Goal: Transaction & Acquisition: Purchase product/service

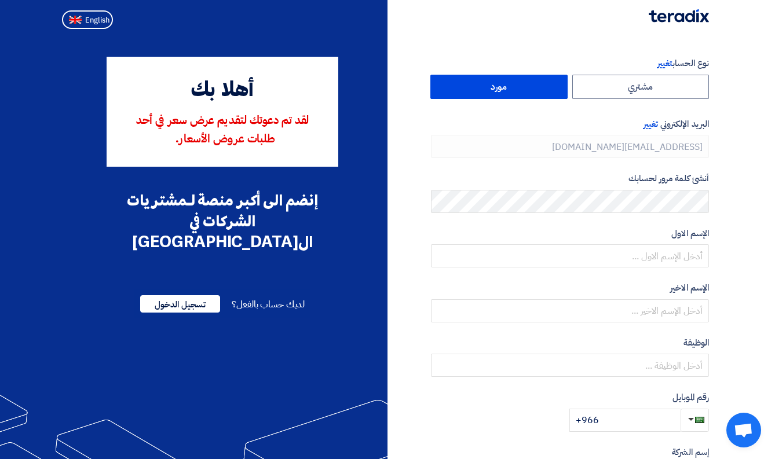
click at [545, 94] on label "مورد" at bounding box center [498, 87] width 137 height 24
click at [545, 94] on input "مورد" at bounding box center [499, 86] width 136 height 23
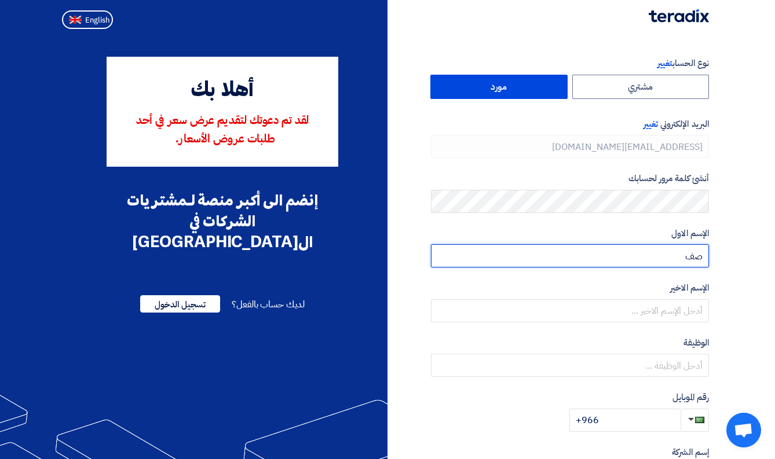
type input "ص"
type input "Safwan"
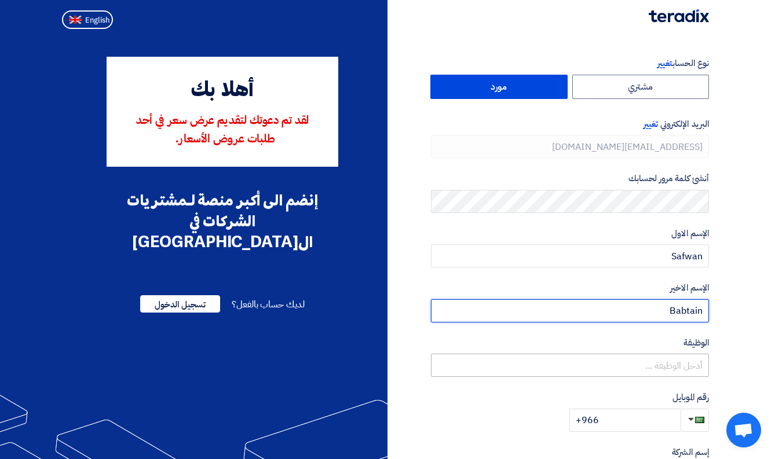
type input "Babtain"
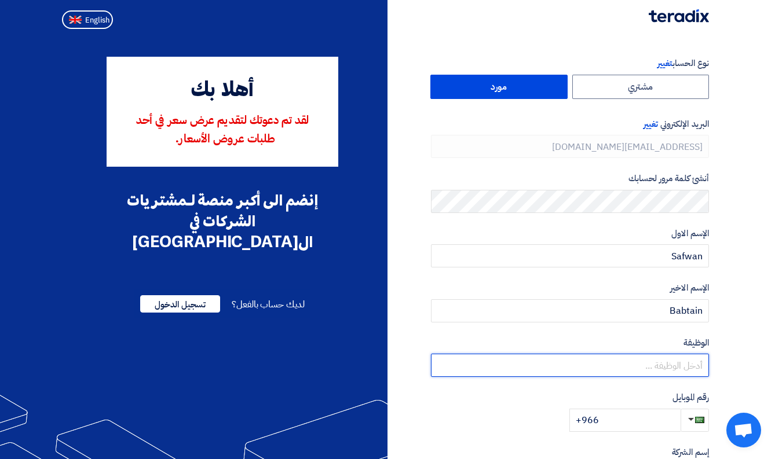
paste input "Managing Director"
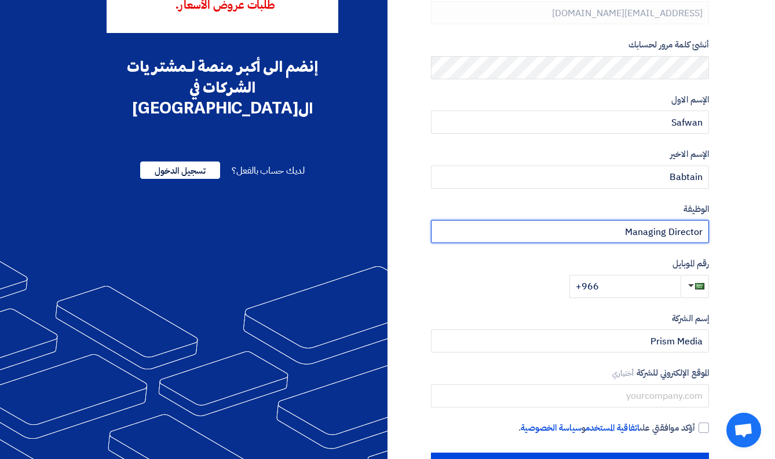
scroll to position [160, 0]
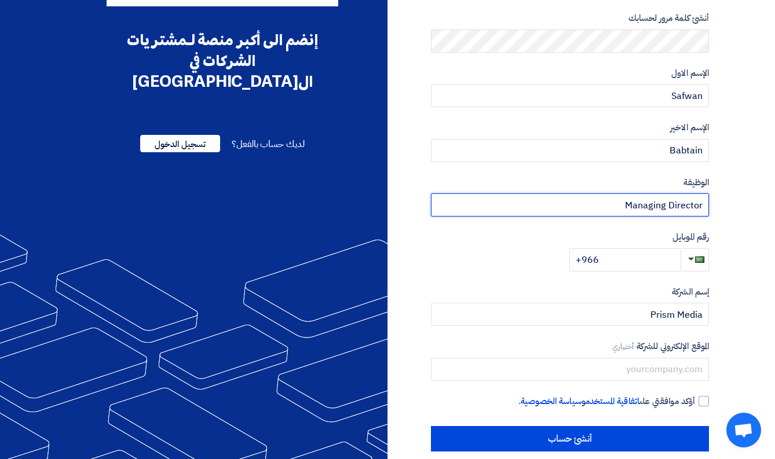
type input "Managing Director"
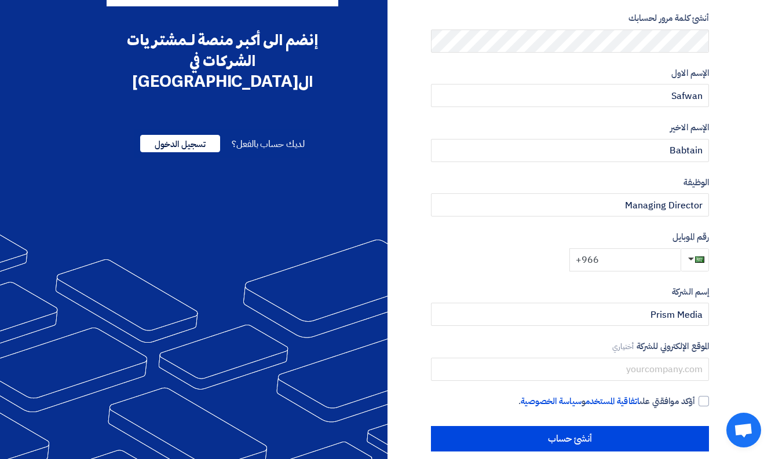
click at [616, 261] on input "+966" at bounding box center [625, 260] width 111 height 23
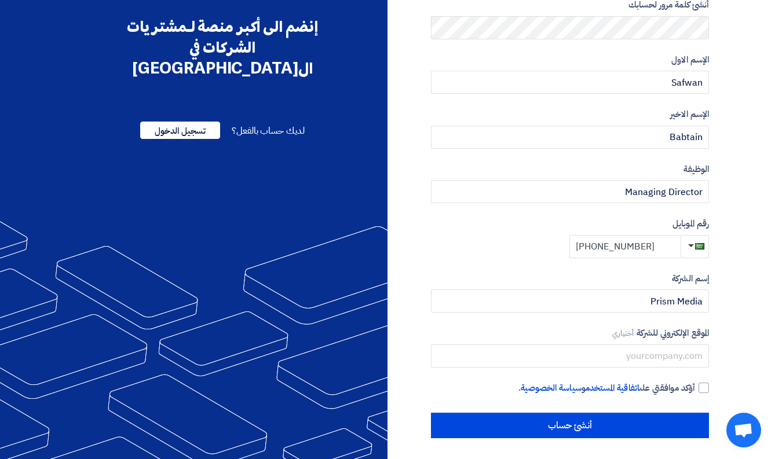
scroll to position [173, 0]
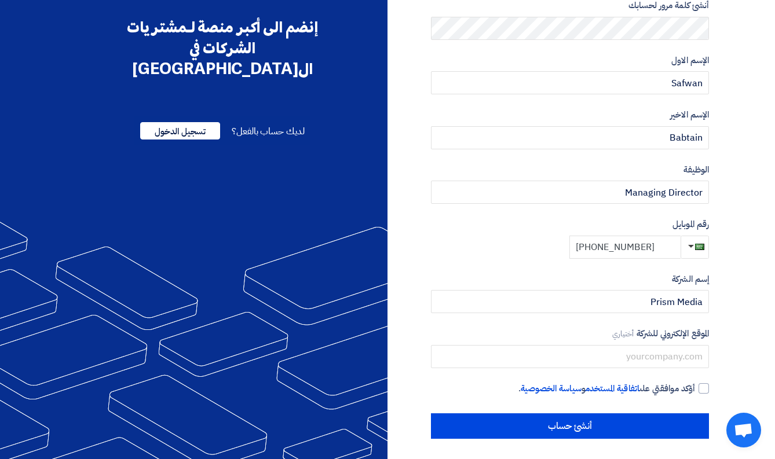
type input "[PHONE_NUMBER]"
click at [709, 381] on div "نوع الحساب تغيير مشتري مورد البريد الإلكتروني تغيير [EMAIL_ADDRESS][DOMAIN_NAME…" at bounding box center [553, 162] width 330 height 556
click at [704, 385] on div at bounding box center [704, 389] width 10 height 10
click at [695, 385] on input "أؤكد موافقتي على اتفاقية المستخدم و سياسة الخصوصية ." at bounding box center [556, 393] width 278 height 23
checkbox input "true"
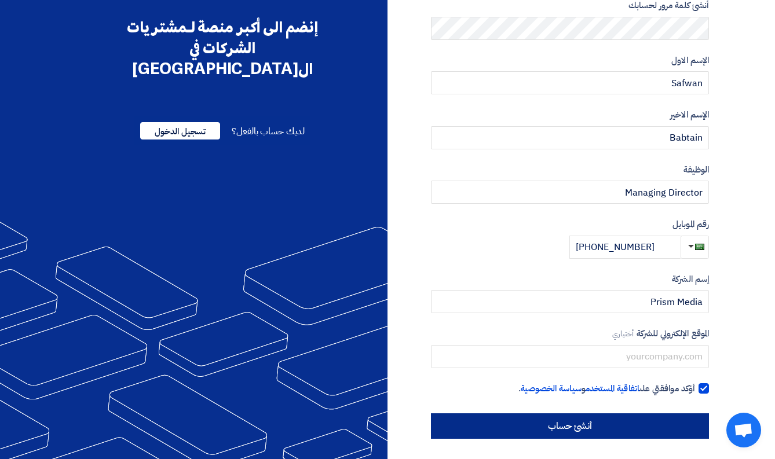
click at [679, 416] on input "أنشئ حساب" at bounding box center [570, 426] width 278 height 25
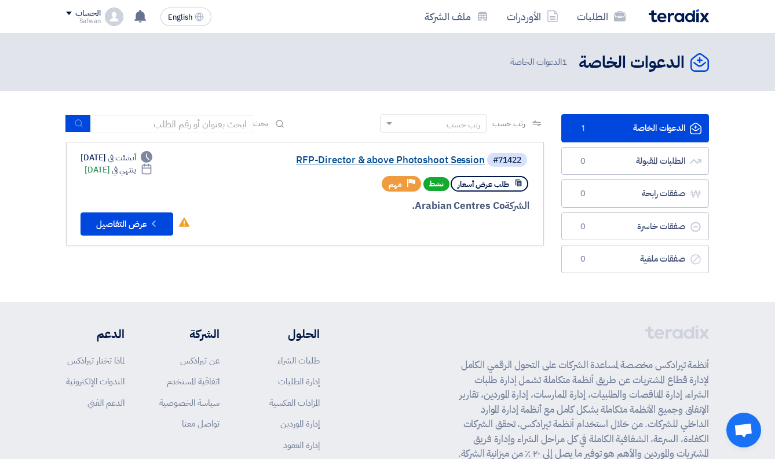
click at [374, 162] on link "RFP-Director & above Photoshoot Session" at bounding box center [369, 160] width 232 height 10
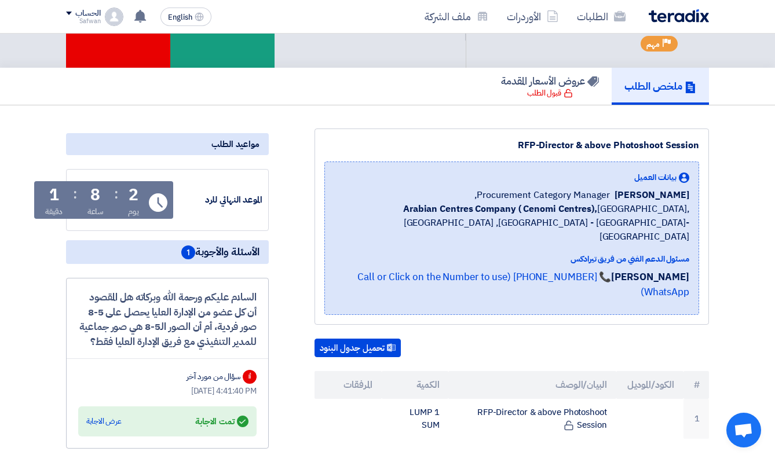
scroll to position [123, 0]
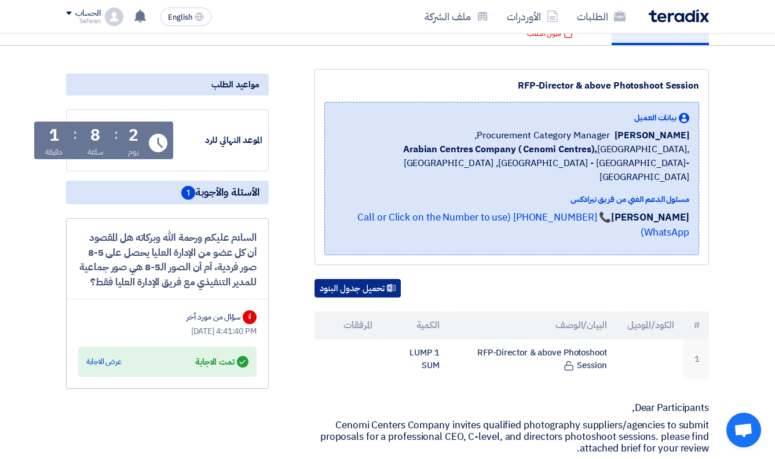
click at [382, 279] on button "تحميل جدول البنود" at bounding box center [358, 288] width 86 height 19
click at [104, 368] on div "عرض الاجابة" at bounding box center [103, 362] width 35 height 12
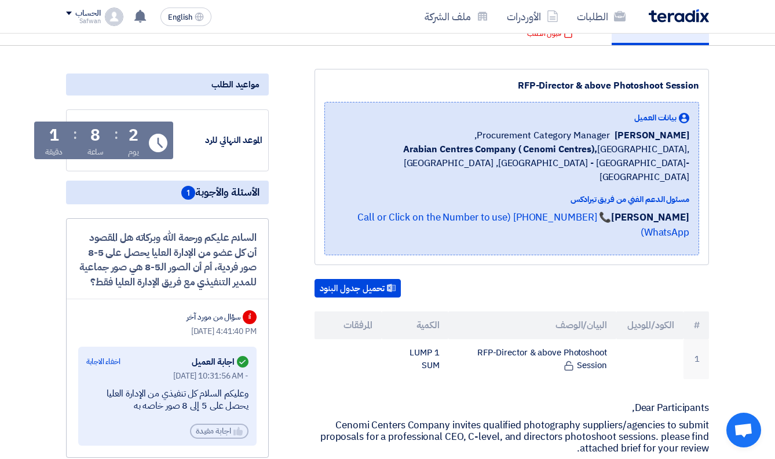
scroll to position [227, 0]
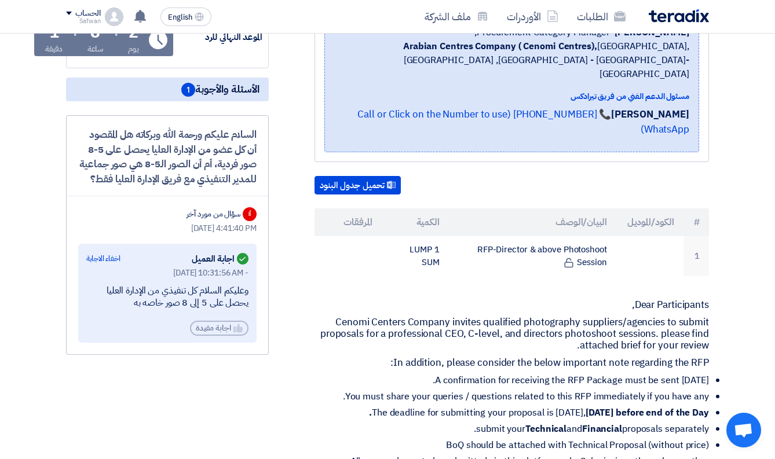
click at [253, 221] on div "أا" at bounding box center [250, 214] width 14 height 14
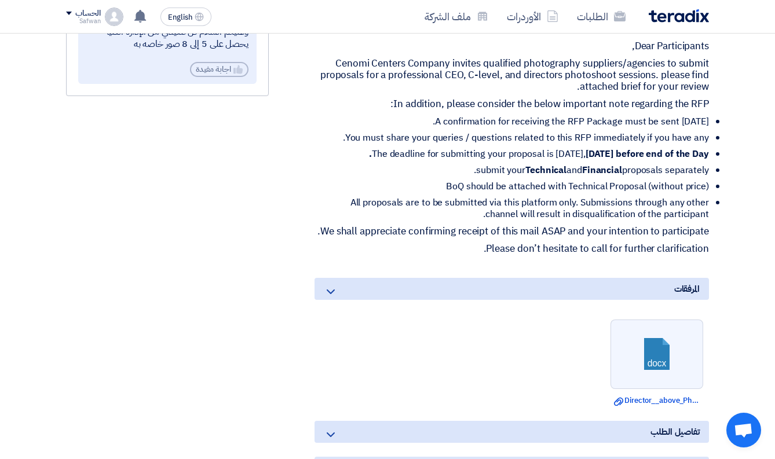
scroll to position [486, 0]
click at [651, 407] on link "Download file Director__above_Photoshoot_Session_RFP.docx" at bounding box center [657, 401] width 86 height 12
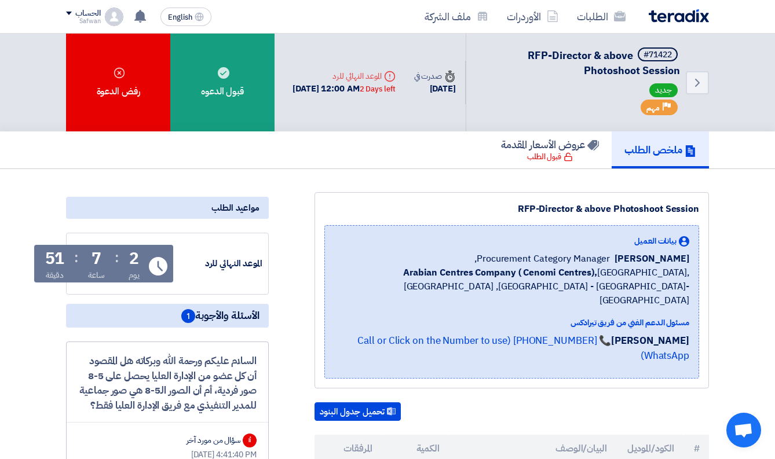
scroll to position [0, 0]
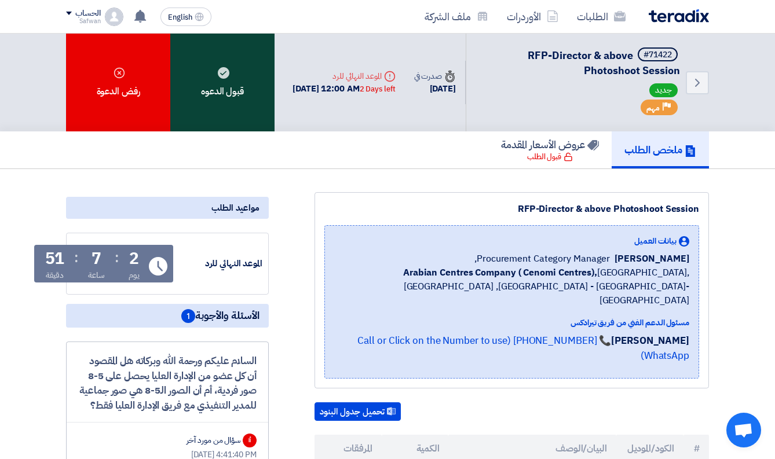
click at [236, 103] on div "قبول الدعوه" at bounding box center [222, 83] width 104 height 98
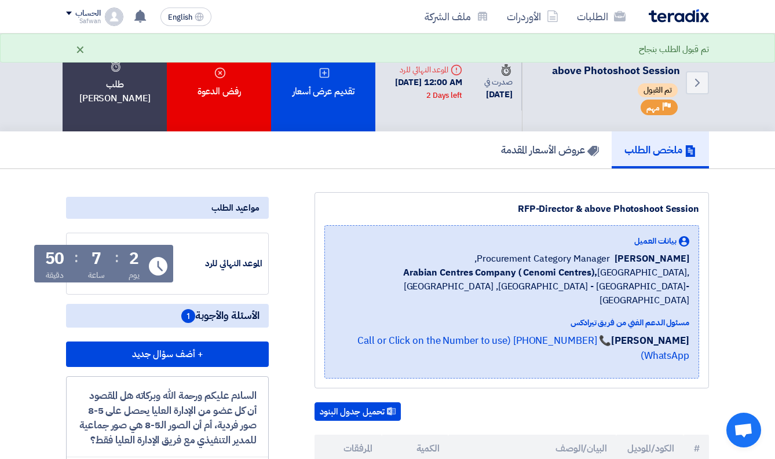
click at [79, 49] on div "×" at bounding box center [80, 49] width 10 height 14
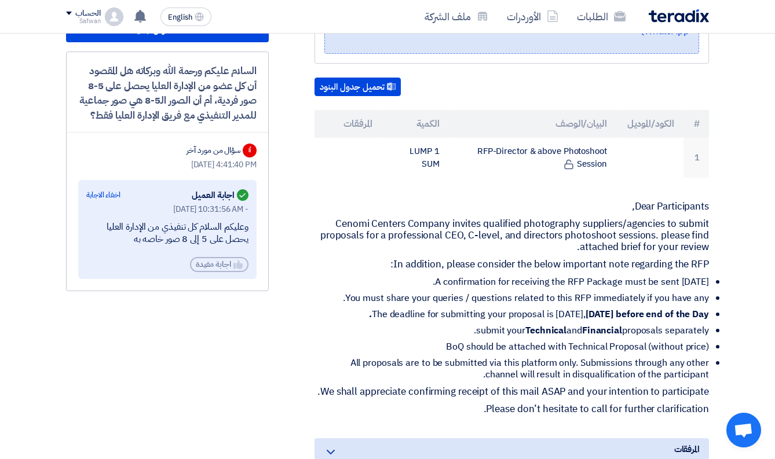
scroll to position [476, 0]
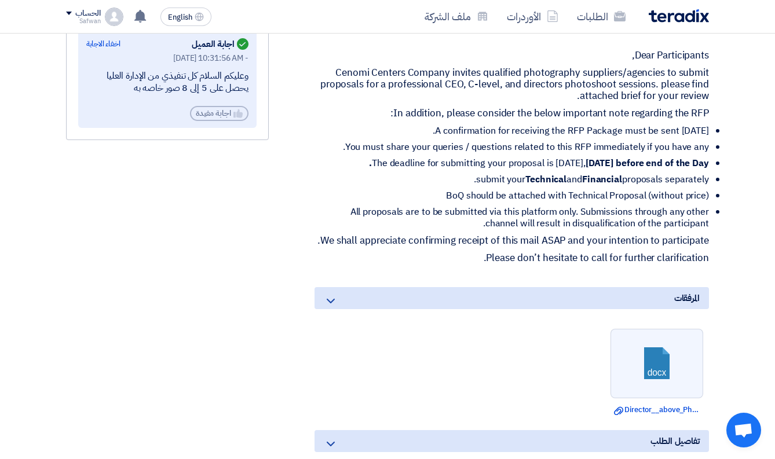
click at [183, 330] on div "مواعيد الطلب الموعد النهائي للرد Time Remaining 2 يوم : 7 ساعة : 22 دقيقة الأسئ…" at bounding box center [167, 175] width 220 height 918
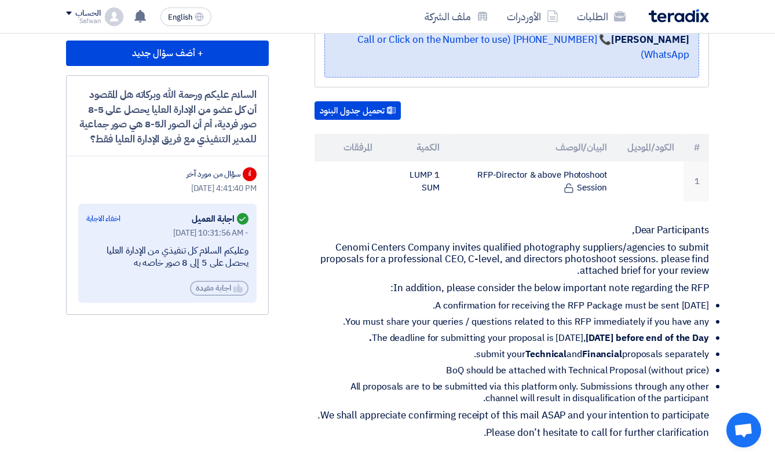
scroll to position [300, 0]
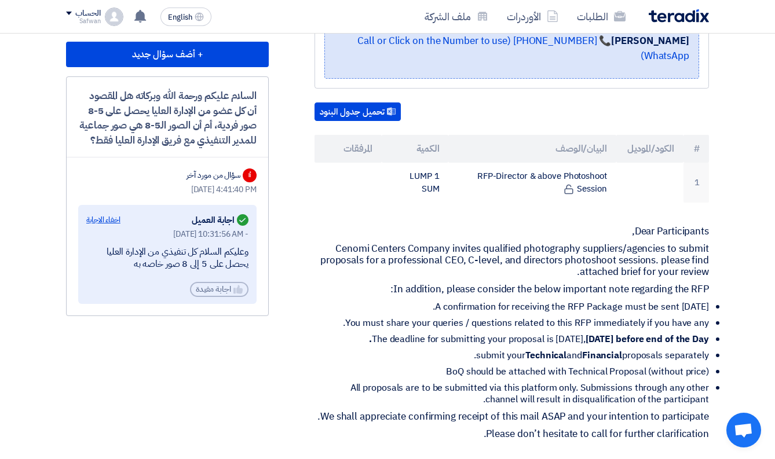
click at [111, 226] on div "اخفاء الاجابة" at bounding box center [103, 220] width 34 height 12
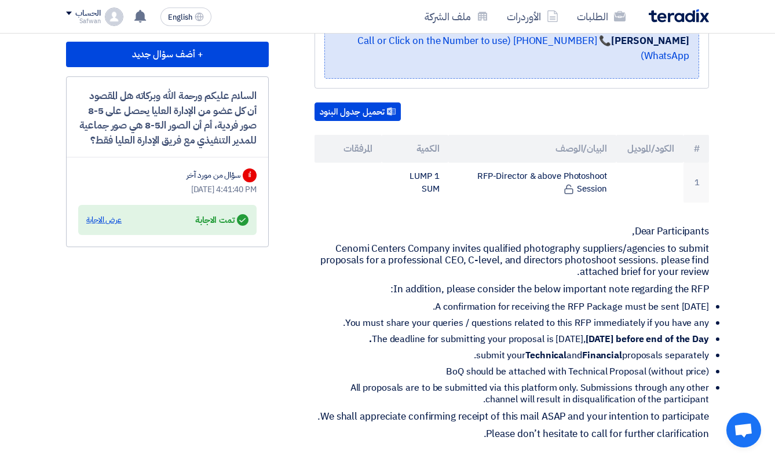
click at [111, 226] on div "عرض الاجابة" at bounding box center [103, 220] width 35 height 12
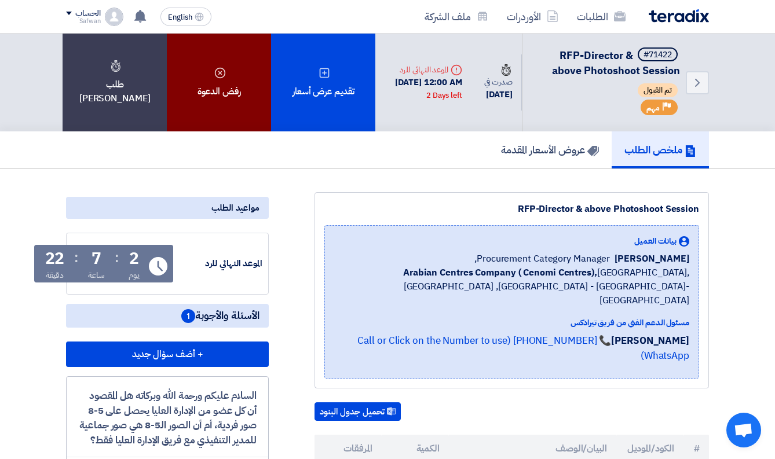
scroll to position [0, 0]
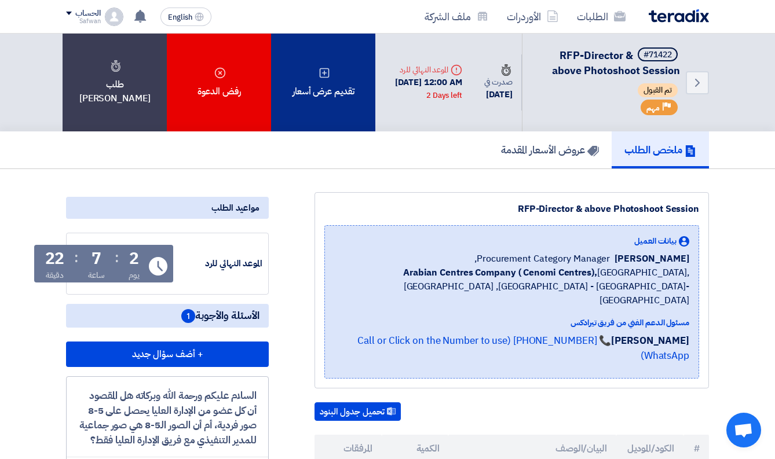
click at [330, 78] on use at bounding box center [325, 73] width 10 height 10
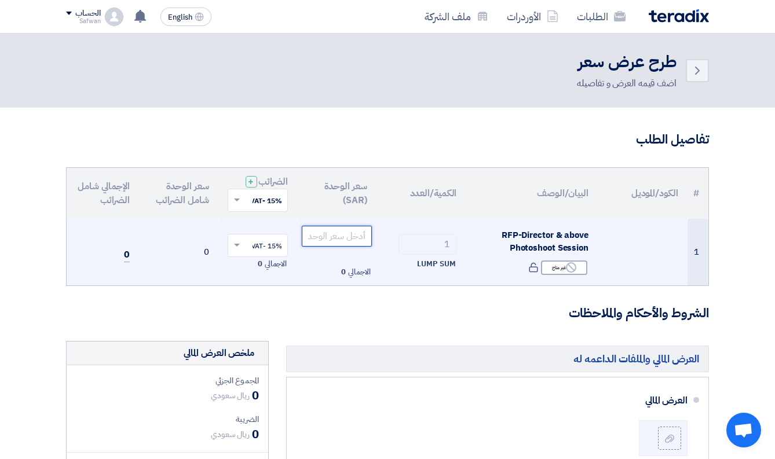
click at [330, 240] on input "number" at bounding box center [337, 236] width 70 height 21
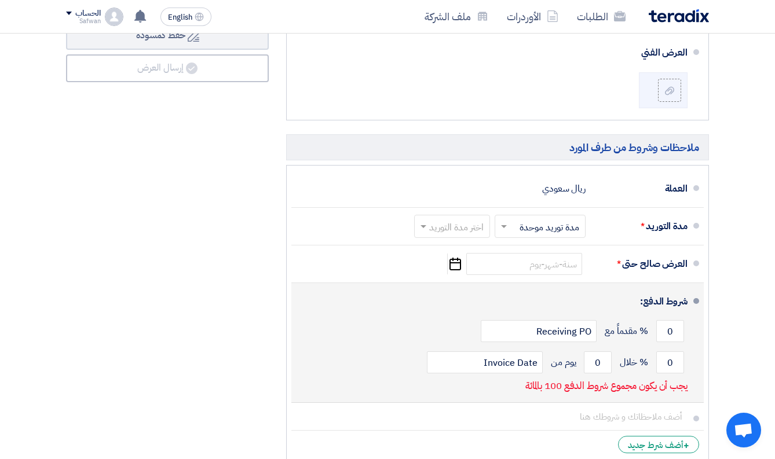
scroll to position [509, 0]
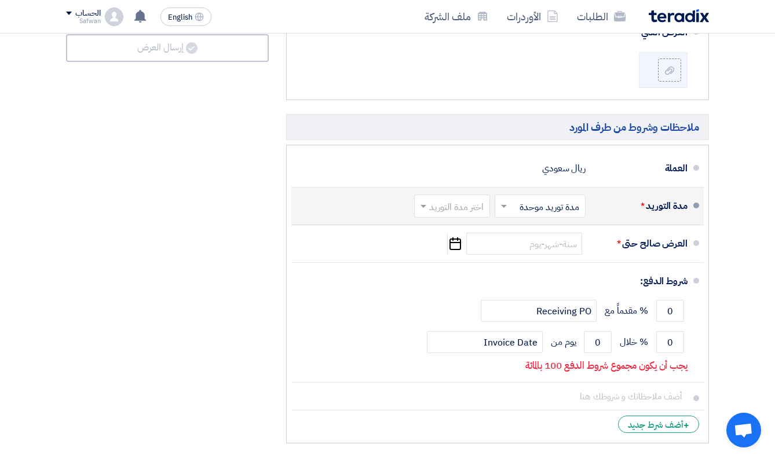
click at [559, 192] on div "اختر مدة التوريد × مدة توريد موحدة ×" at bounding box center [538, 206] width 93 height 28
click at [548, 208] on input "text" at bounding box center [537, 207] width 85 height 17
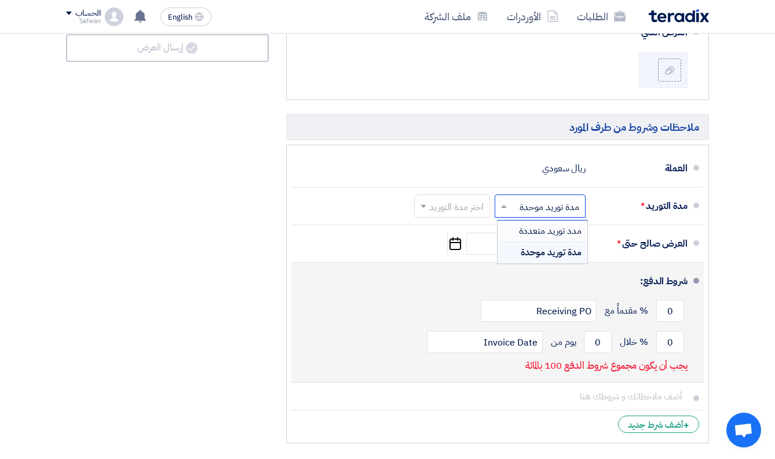
click at [374, 270] on div "شروط الدفع:" at bounding box center [499, 282] width 378 height 28
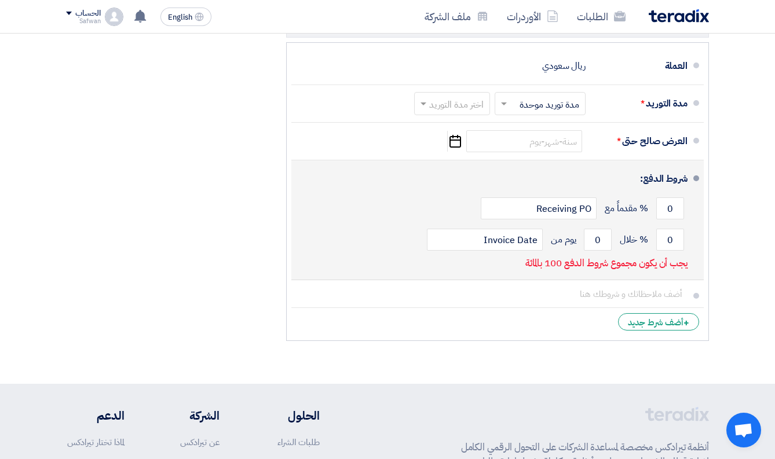
scroll to position [621, 0]
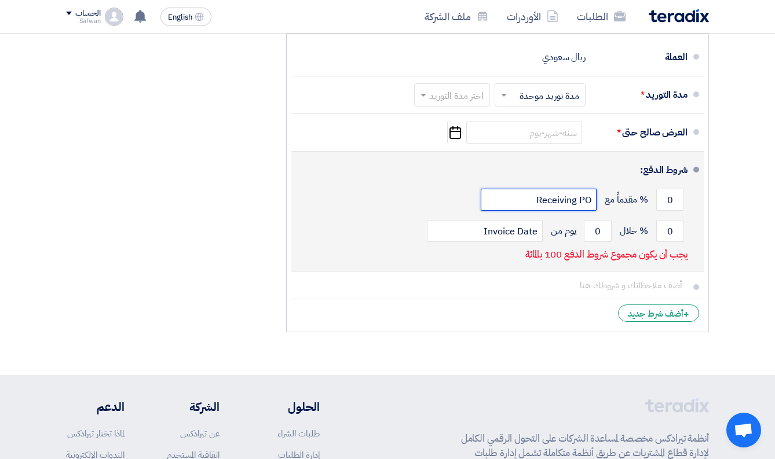
click at [571, 194] on input "Receiving PO" at bounding box center [539, 200] width 116 height 22
click at [665, 198] on input "0" at bounding box center [670, 200] width 28 height 22
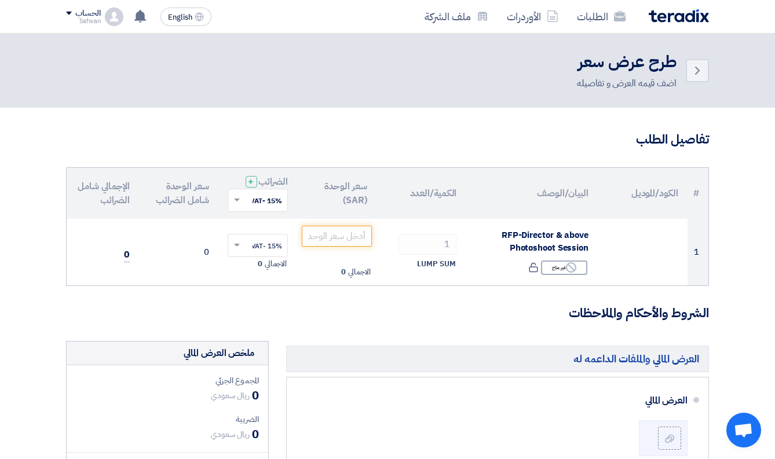
scroll to position [0, 0]
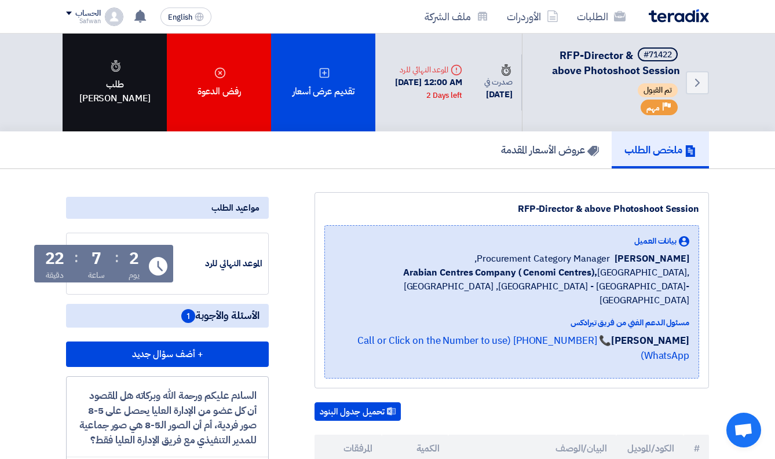
click at [125, 104] on div "طلب [PERSON_NAME]" at bounding box center [115, 83] width 104 height 98
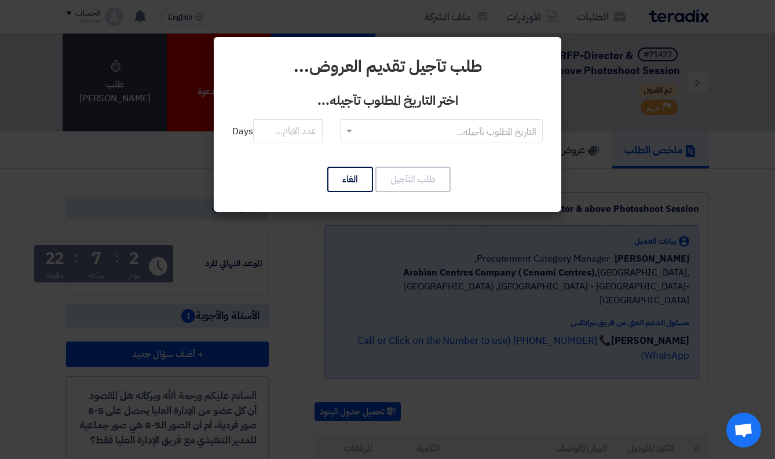
click at [435, 130] on input "text" at bounding box center [448, 131] width 180 height 19
click at [486, 154] on span "RFQDeadline: [DATE]" at bounding box center [441, 154] width 87 height 14
click at [286, 132] on input "number" at bounding box center [288, 130] width 70 height 23
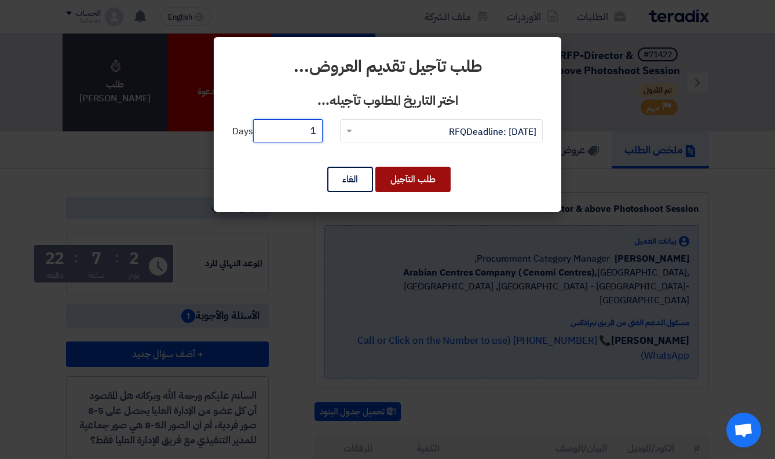
type input "1"
click at [392, 181] on button "طلب التآجيل" at bounding box center [412, 179] width 75 height 25
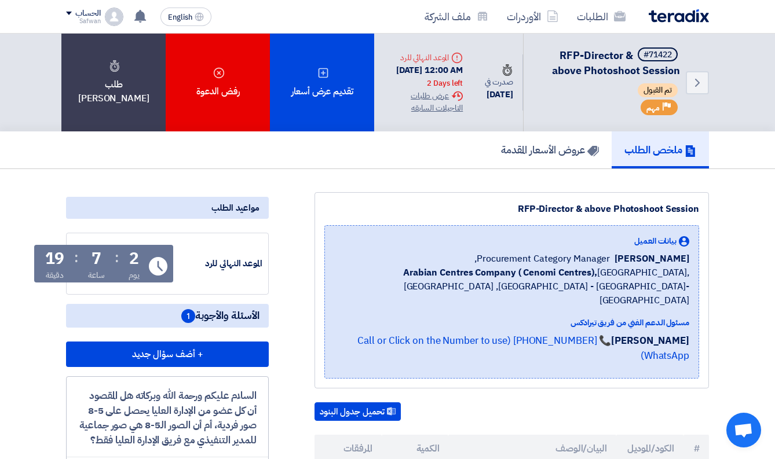
click at [407, 280] on b "Arabian Centres Company ( Cenomi Centres)," at bounding box center [500, 273] width 194 height 14
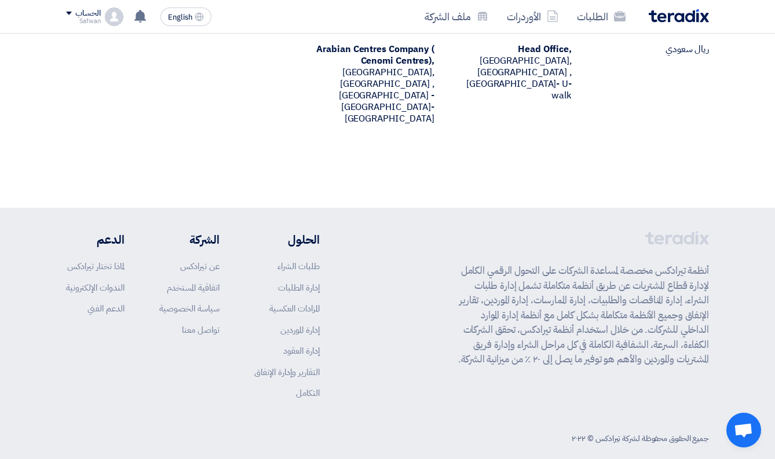
scroll to position [957, 0]
click at [358, 291] on div "أنظمة تيرادكس مخصصة لمساعدة الشركات على التحول الرقمي الكامل لإدارة قطاع المشتر…" at bounding box center [387, 325] width 643 height 187
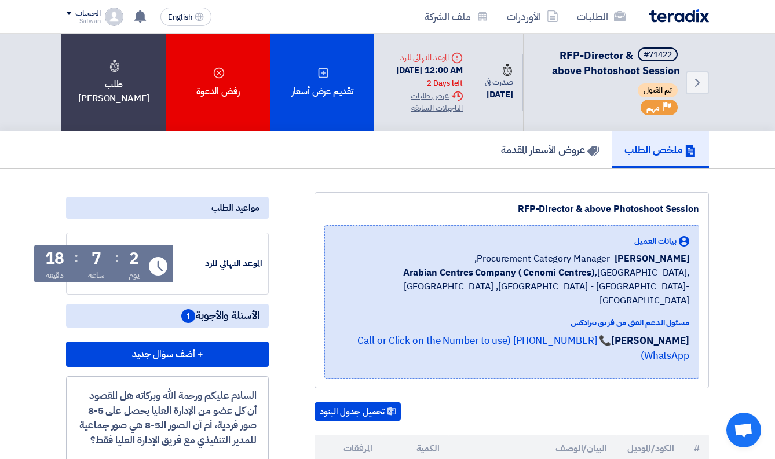
scroll to position [0, 0]
